Goal: Navigation & Orientation: Understand site structure

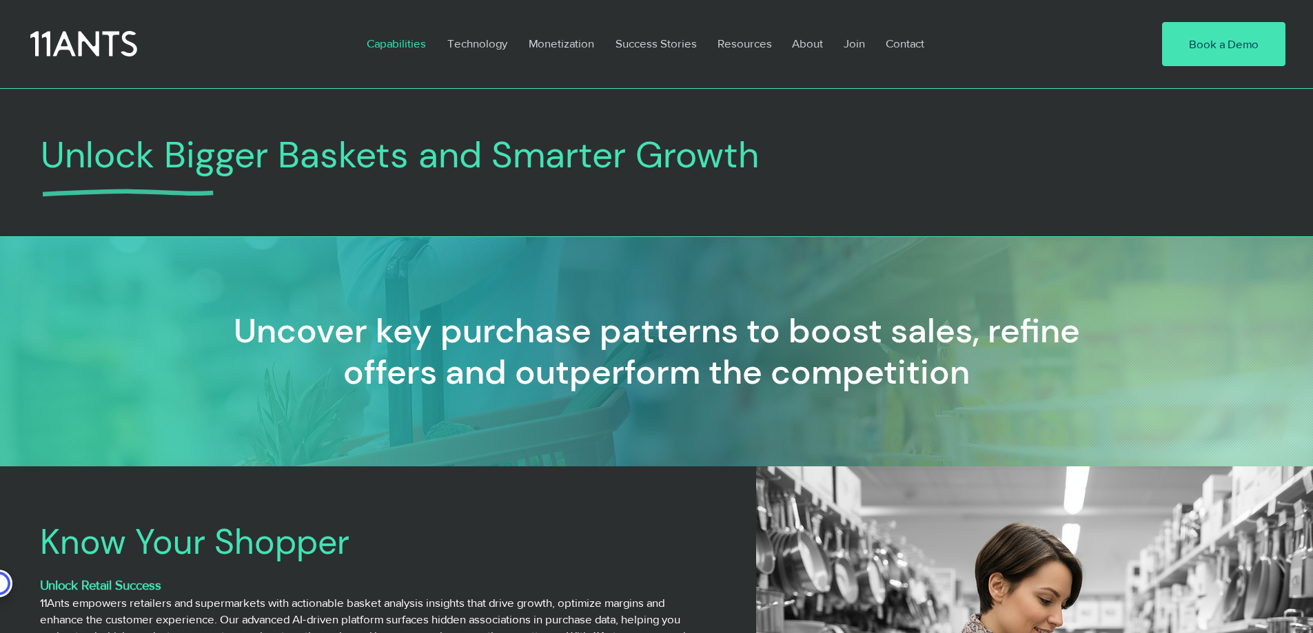
click at [114, 37] on icon at bounding box center [83, 44] width 107 height 31
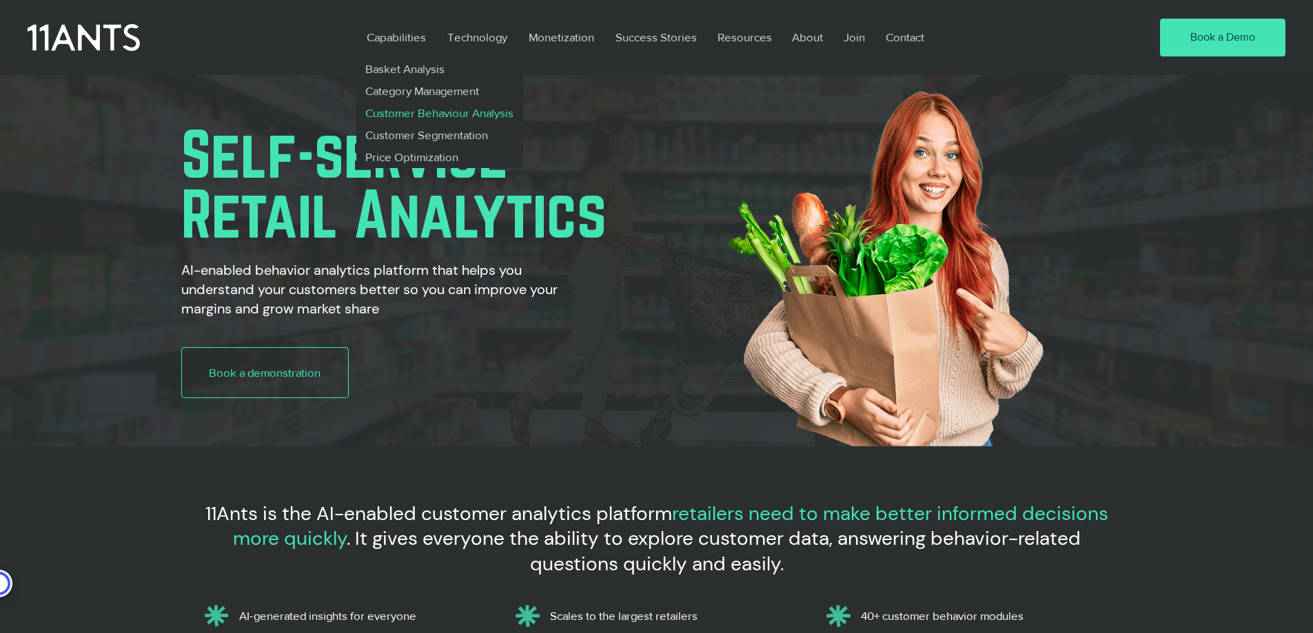
click at [419, 116] on p "Customer Behaviour Analysis" at bounding box center [440, 113] width 160 height 22
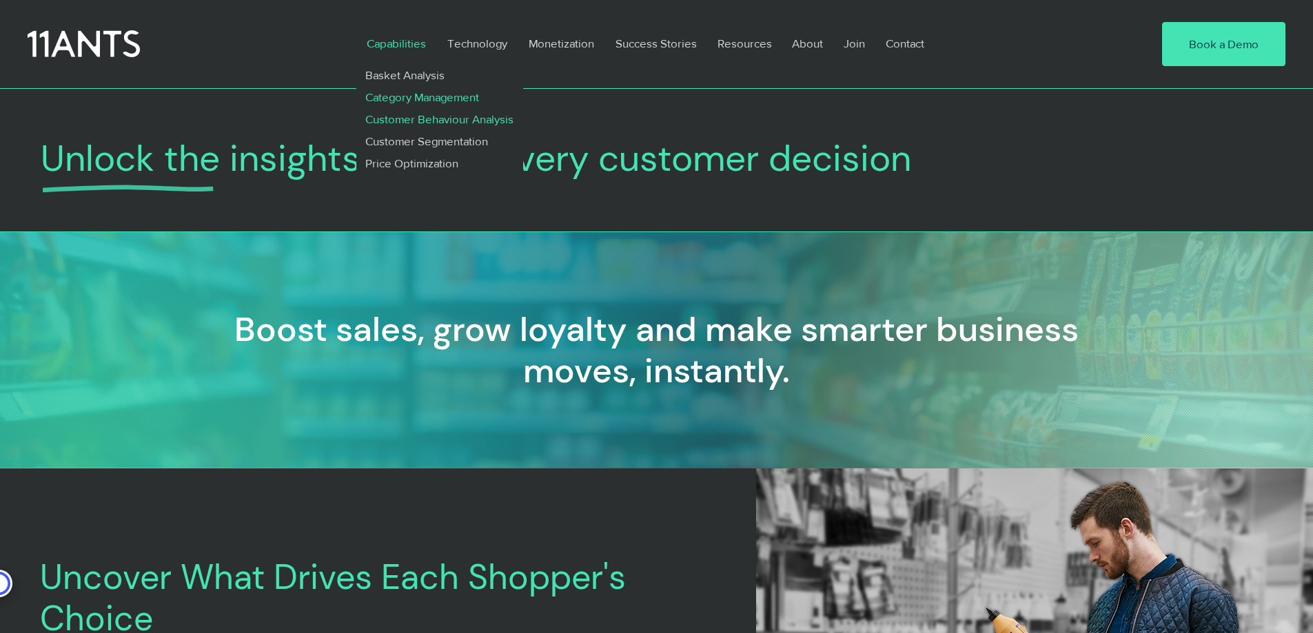
click at [405, 92] on p "Category Management" at bounding box center [422, 97] width 125 height 22
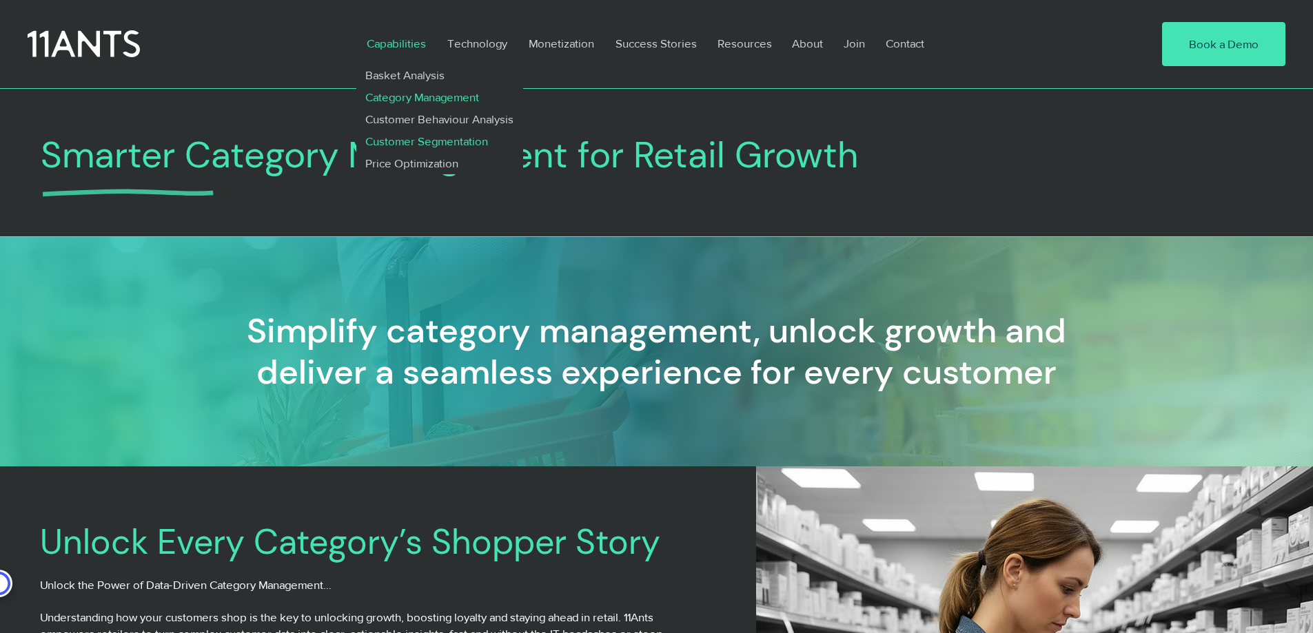
click at [409, 141] on p "Customer Segmentation" at bounding box center [427, 141] width 134 height 22
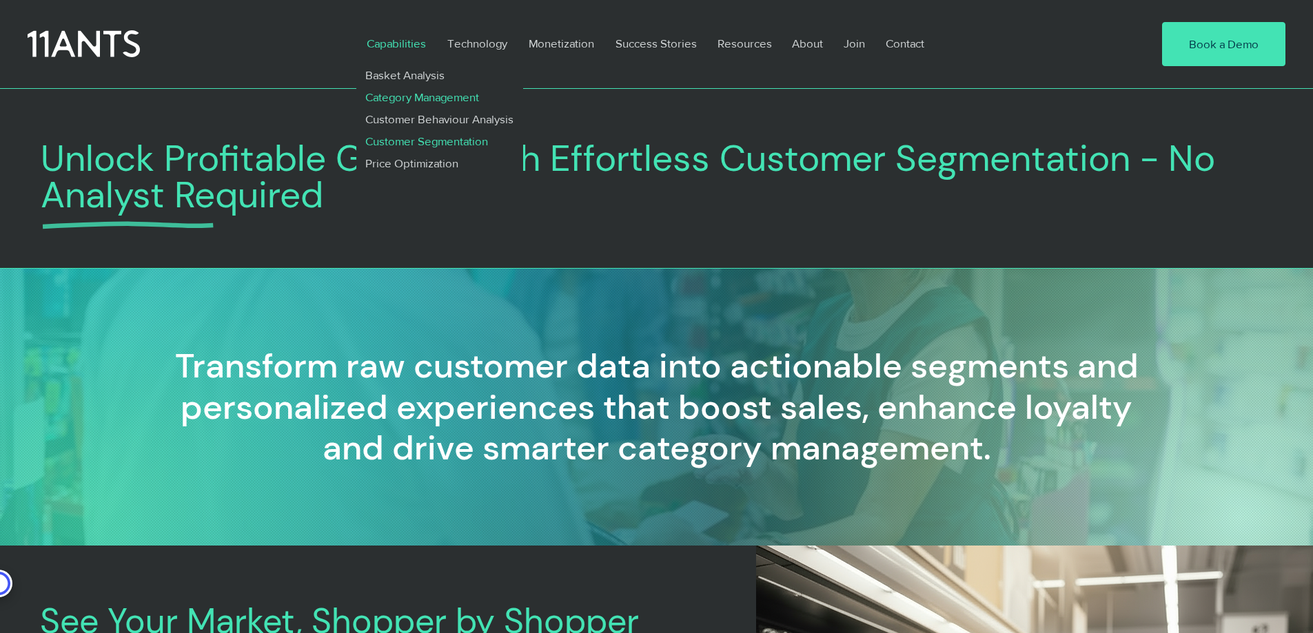
click at [415, 96] on p "Category Management" at bounding box center [422, 97] width 125 height 22
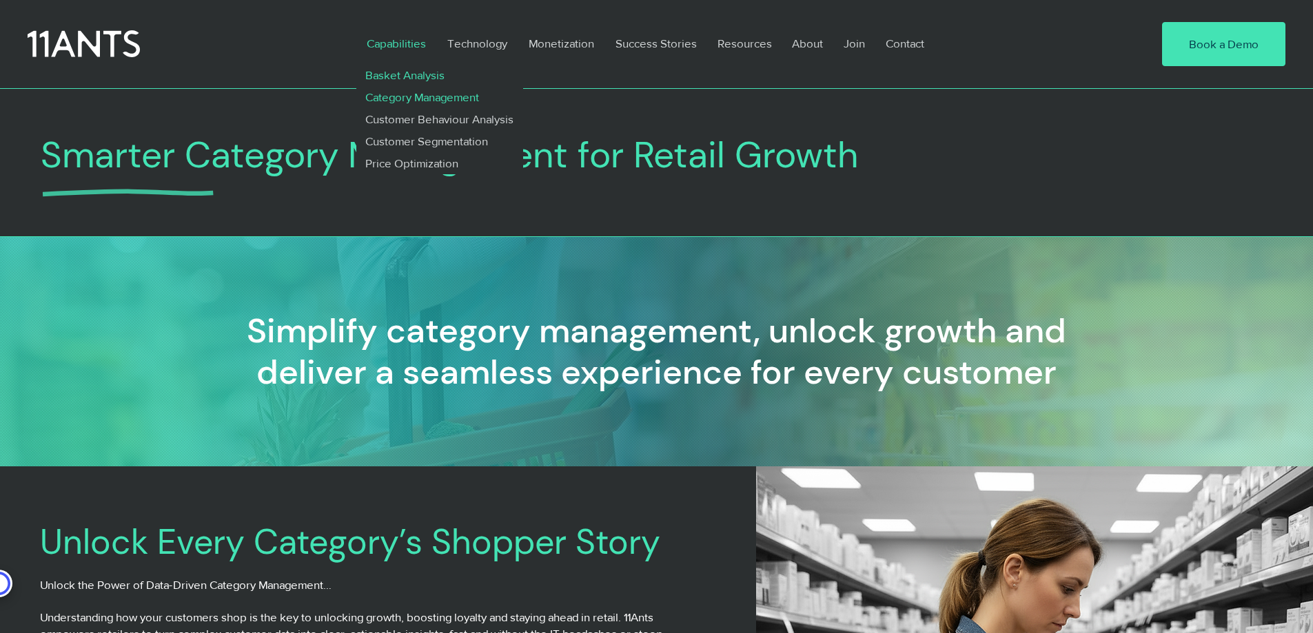
click at [400, 72] on p "Basket Analysis" at bounding box center [405, 75] width 91 height 22
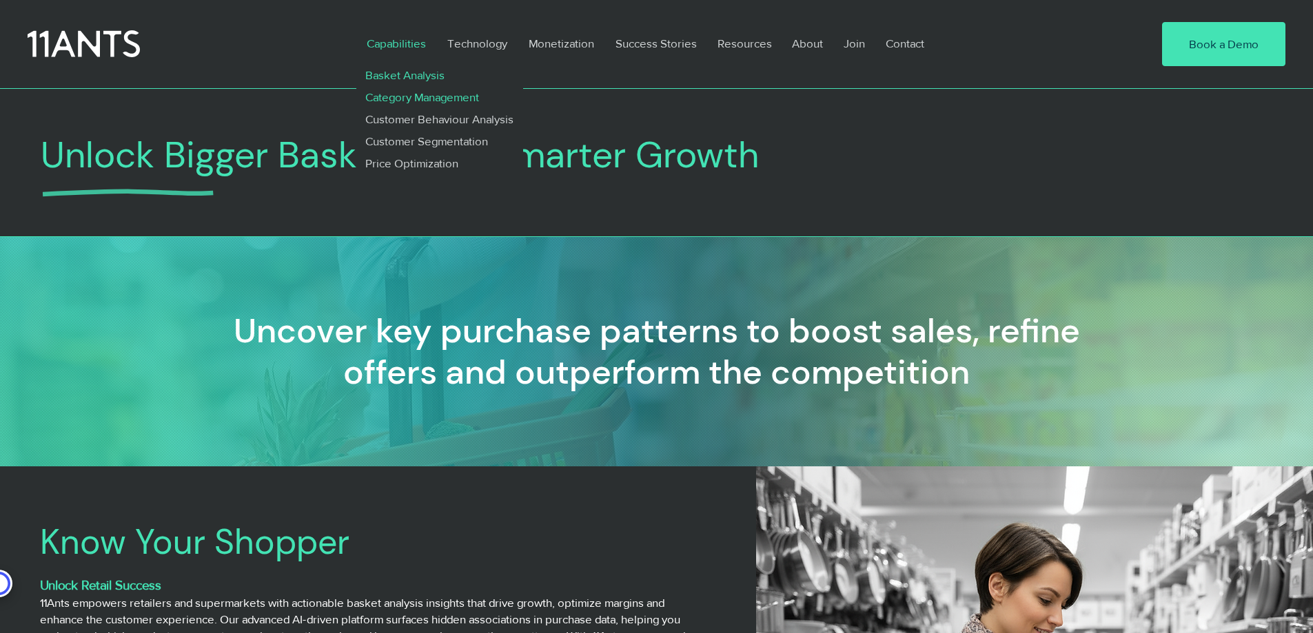
click at [399, 96] on p "Category Management" at bounding box center [422, 97] width 125 height 22
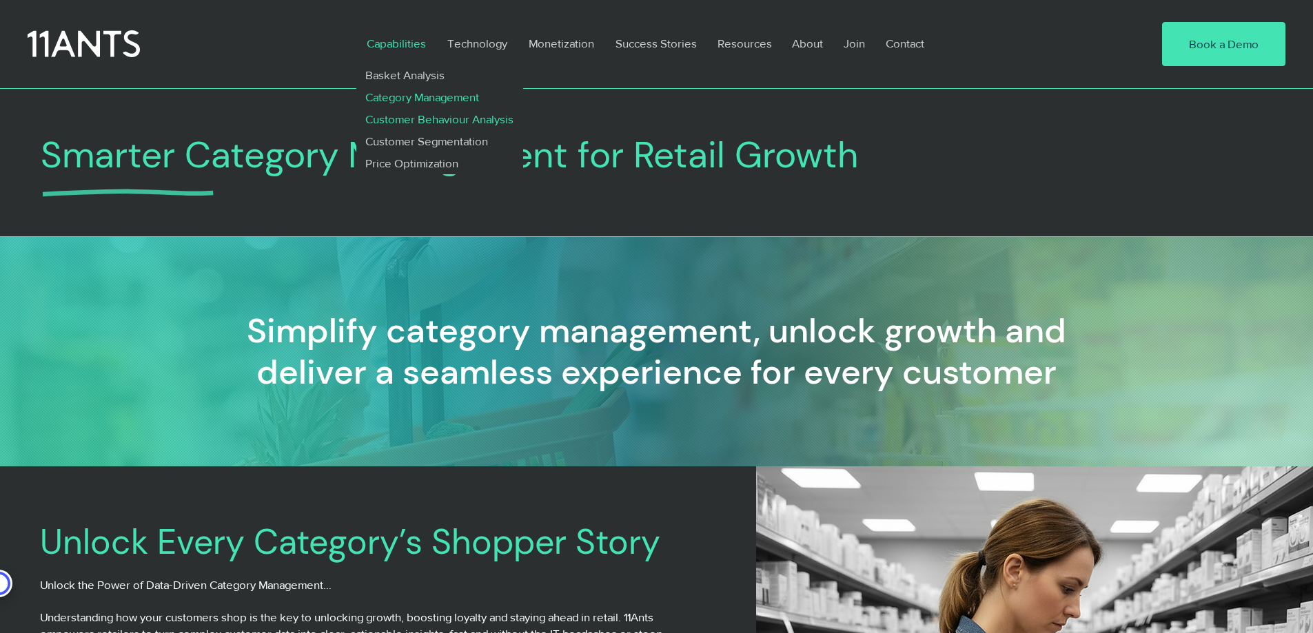
click at [421, 121] on p "Customer Behaviour Analysis" at bounding box center [440, 119] width 160 height 22
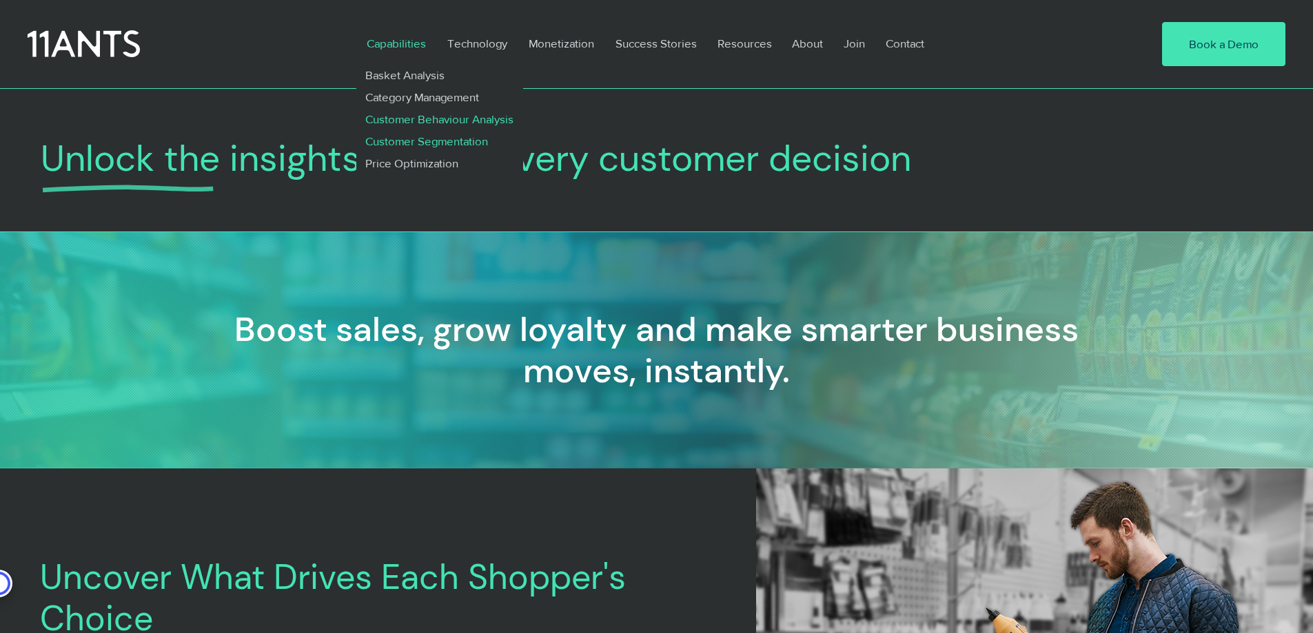
click at [405, 139] on p "Customer Segmentation" at bounding box center [427, 141] width 134 height 22
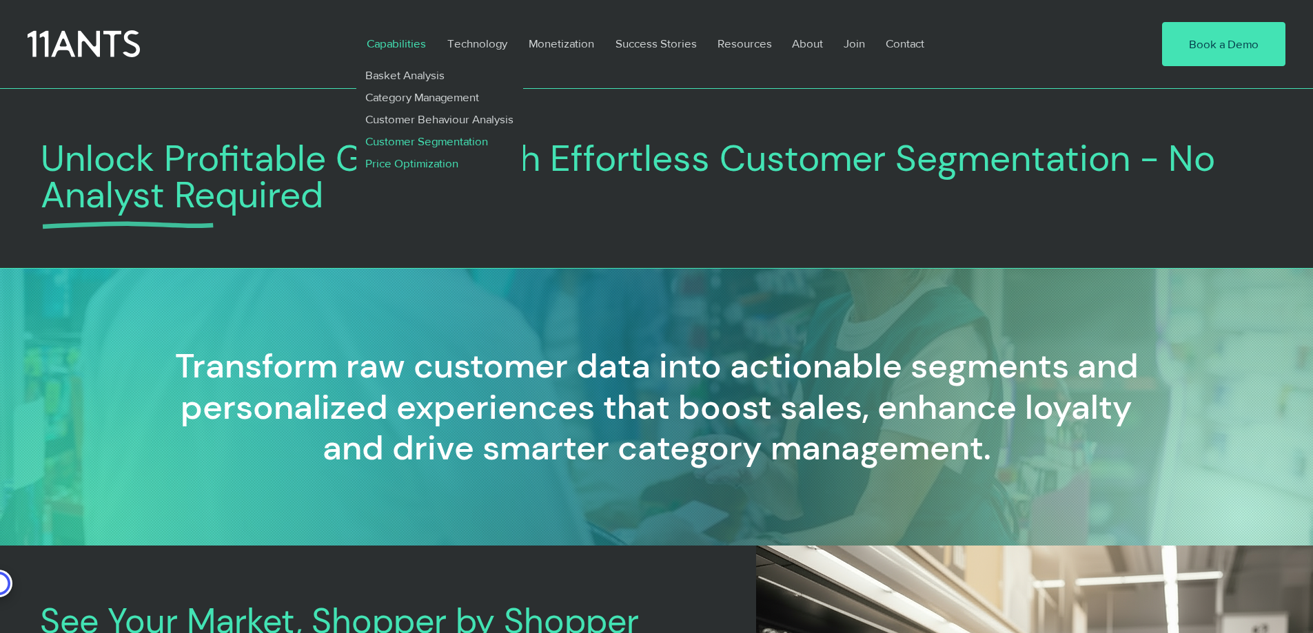
click at [403, 162] on p "Price Optimization" at bounding box center [412, 163] width 105 height 22
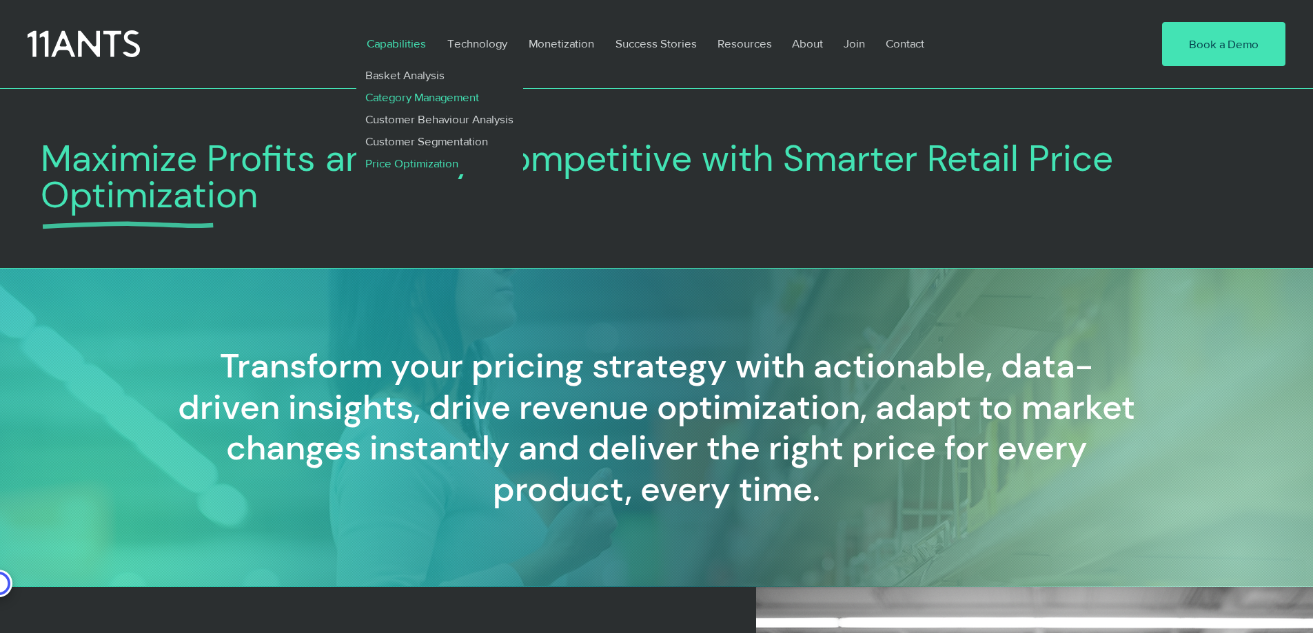
click at [414, 94] on p "Category Management" at bounding box center [422, 97] width 125 height 22
